Goal: Transaction & Acquisition: Obtain resource

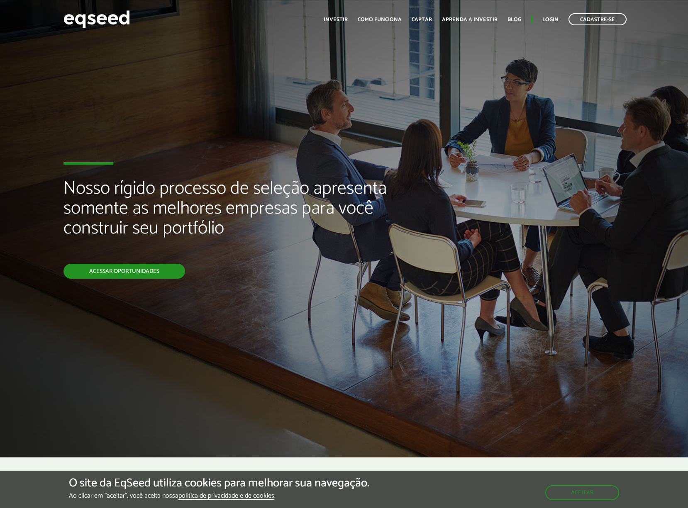
click at [145, 276] on link "Acessar oportunidades" at bounding box center [124, 271] width 122 height 15
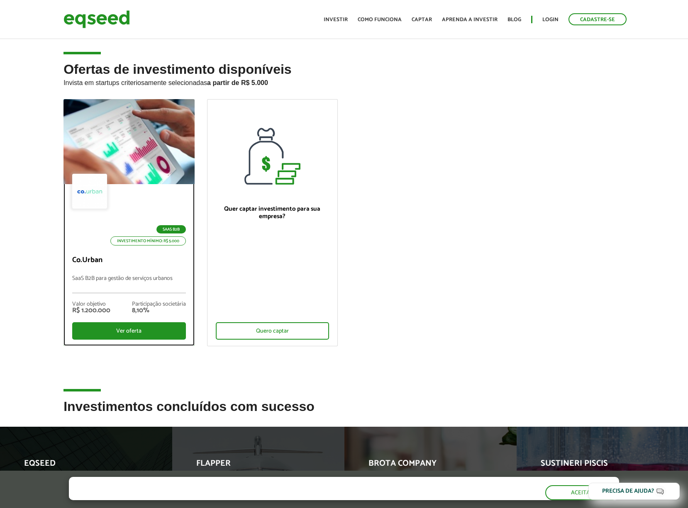
click at [120, 281] on p "SaaS B2B para gestão de serviços urbanos" at bounding box center [128, 285] width 113 height 18
